Goal: Task Accomplishment & Management: Use online tool/utility

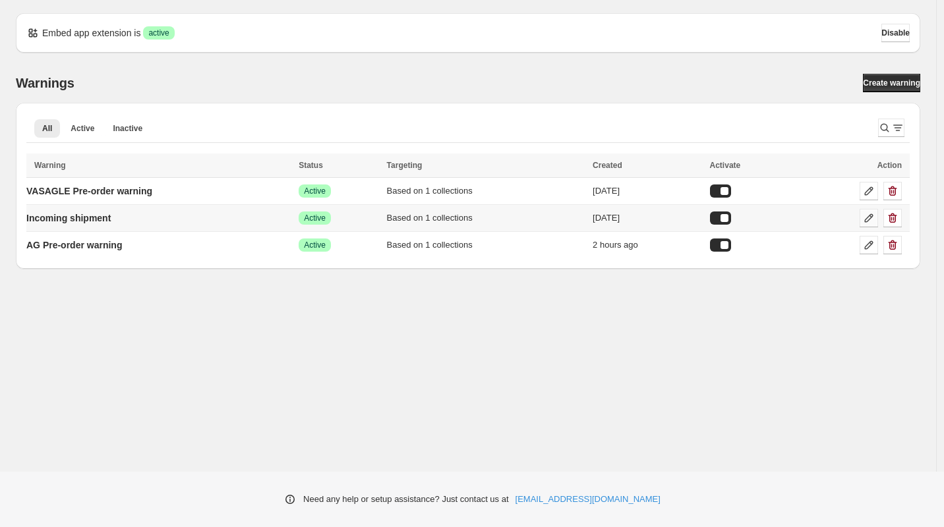
click at [866, 217] on icon at bounding box center [868, 218] width 13 height 13
click at [731, 221] on div at bounding box center [720, 218] width 21 height 13
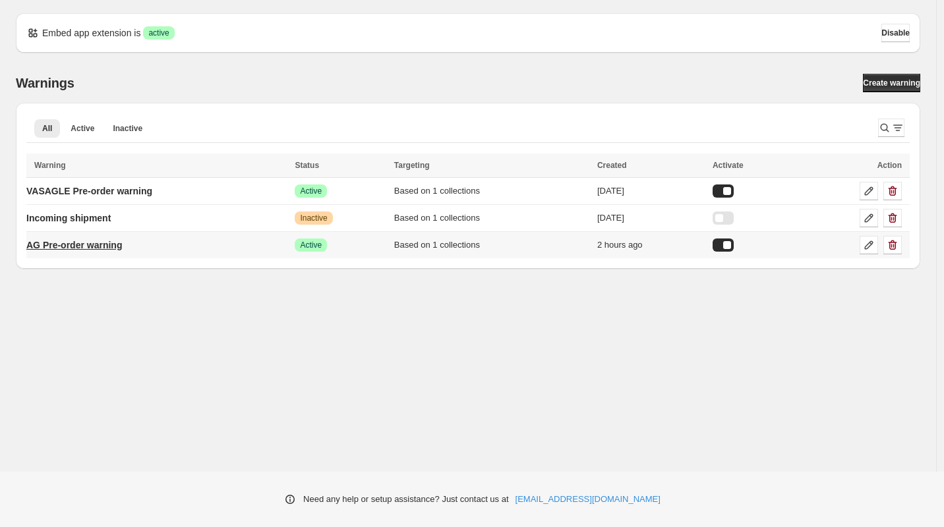
click at [104, 246] on p "AG Pre-order warning" at bounding box center [74, 245] width 96 height 13
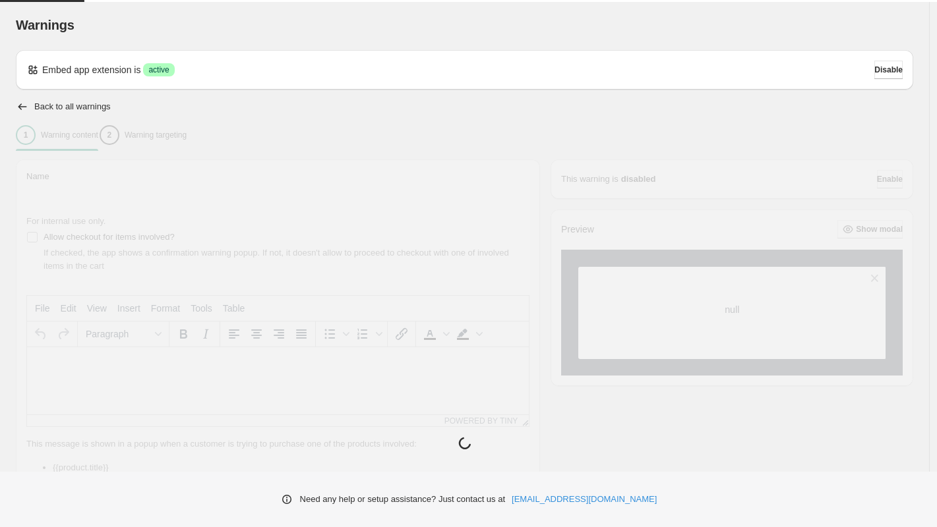
type input "**********"
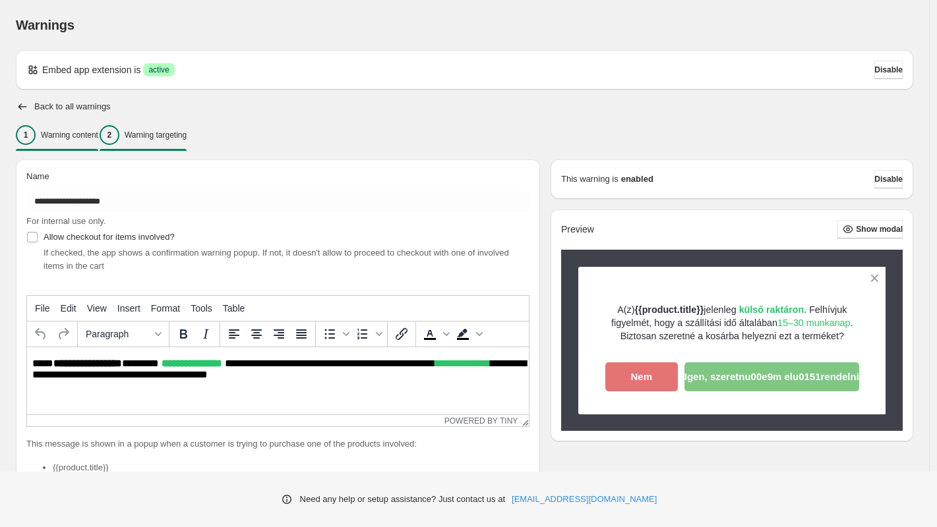
click at [187, 137] on p "Warning targeting" at bounding box center [156, 135] width 62 height 11
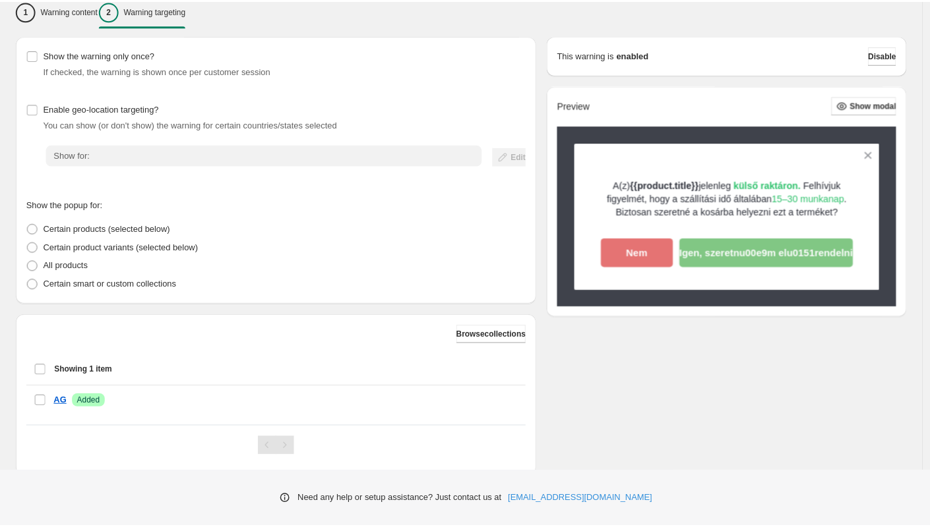
scroll to position [159, 0]
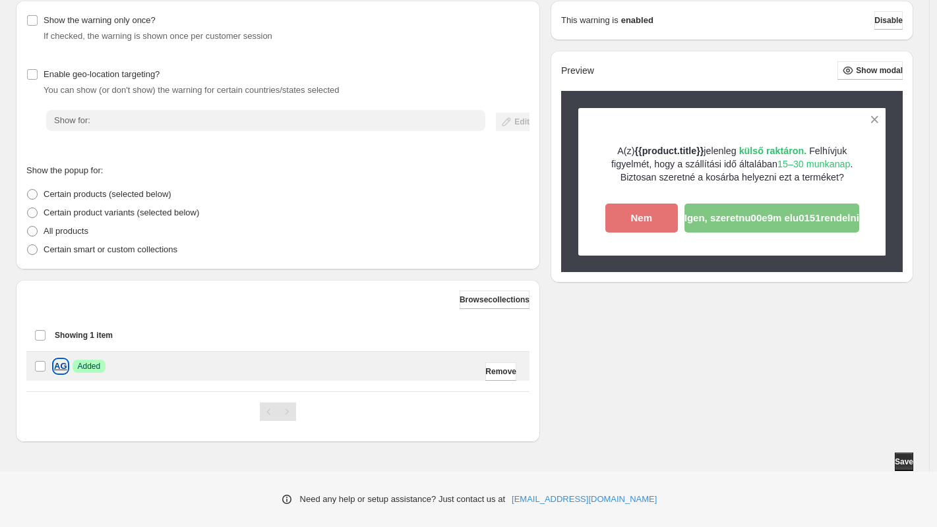
click at [61, 365] on p "AG" at bounding box center [60, 366] width 13 height 13
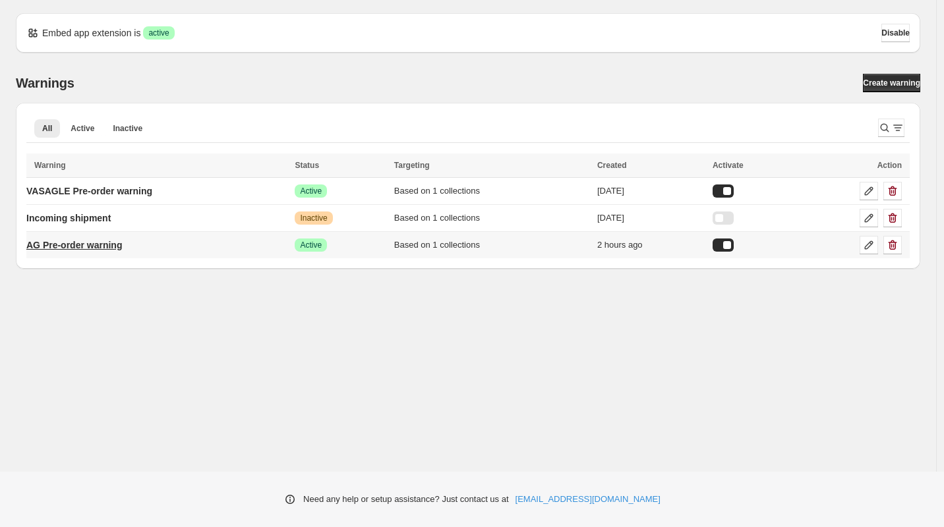
click at [95, 250] on p "AG Pre-order warning" at bounding box center [74, 245] width 96 height 13
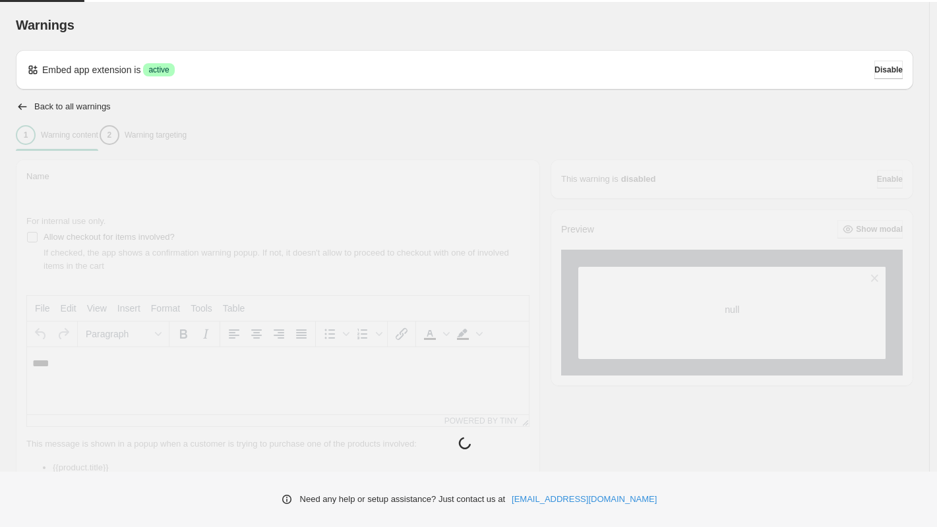
type input "**********"
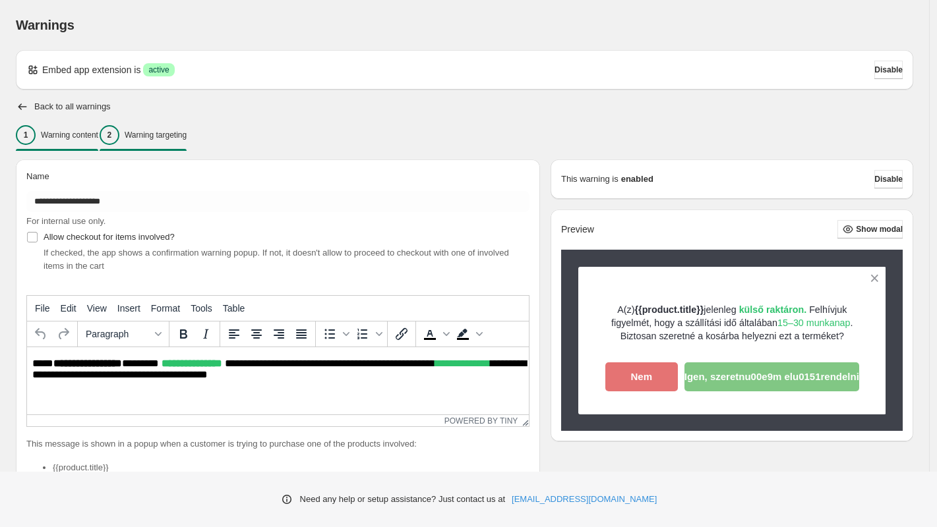
click at [173, 137] on p "Warning targeting" at bounding box center [156, 135] width 62 height 11
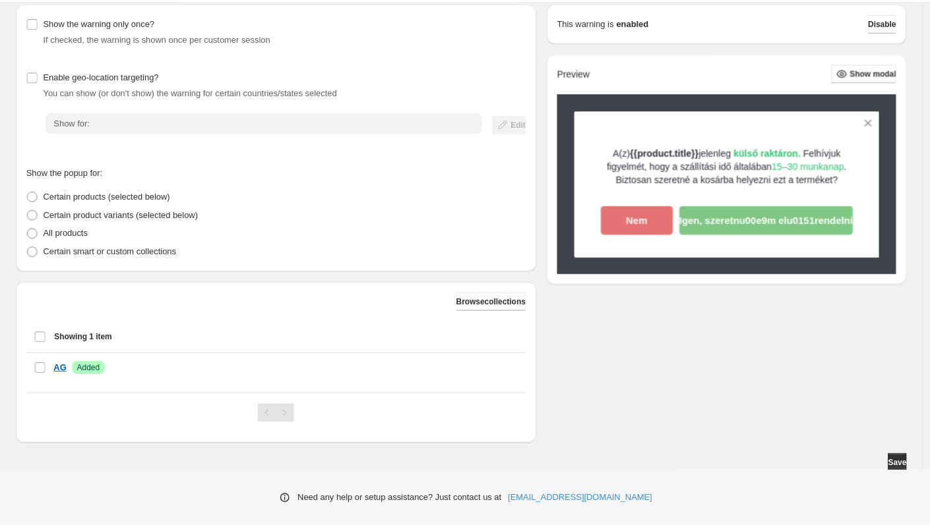
scroll to position [159, 0]
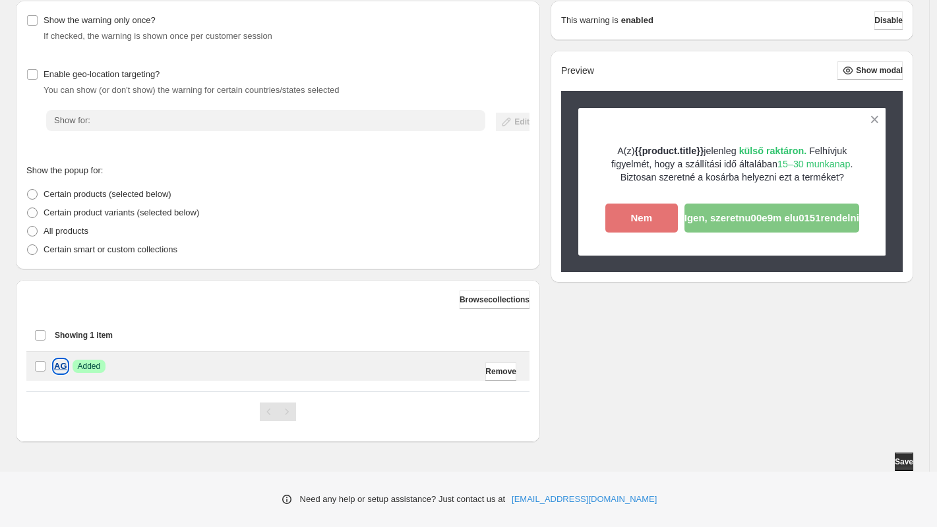
click at [65, 367] on p "AG" at bounding box center [60, 366] width 13 height 13
